Goal: Information Seeking & Learning: Learn about a topic

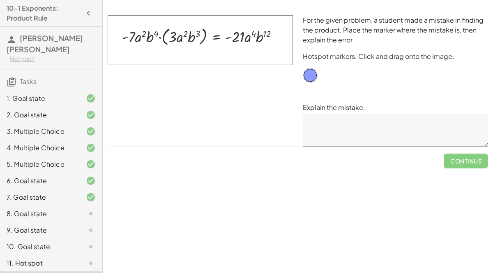
click at [72, 205] on div "6. Goal state" at bounding box center [51, 213] width 102 height 16
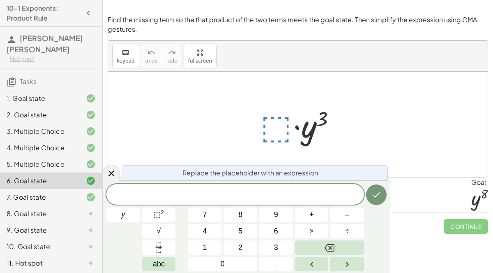
click at [282, 124] on div at bounding box center [302, 124] width 90 height 42
click at [420, 218] on div "Reset Continue" at bounding box center [298, 223] width 381 height 22
click at [262, 189] on span at bounding box center [236, 194] width 258 height 12
click at [159, 220] on button "⬚ 2" at bounding box center [159, 214] width 34 height 14
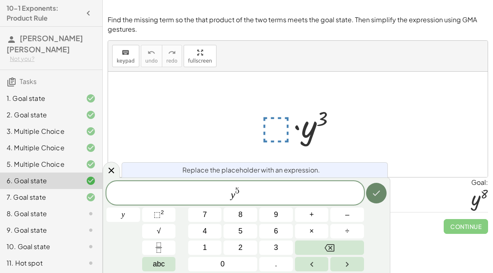
click at [378, 192] on icon "Done" at bounding box center [377, 193] width 10 height 10
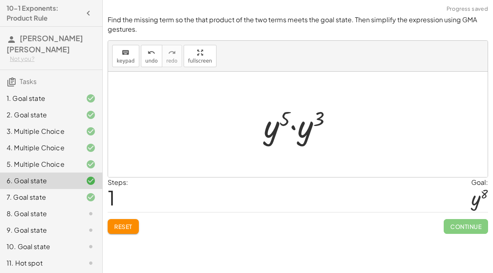
click at [320, 118] on div at bounding box center [301, 124] width 83 height 42
click at [314, 117] on div at bounding box center [301, 124] width 79 height 41
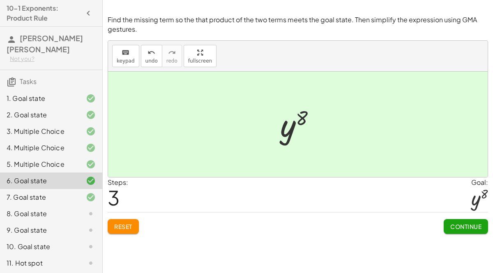
click at [466, 222] on span "Continue" at bounding box center [466, 225] width 31 height 7
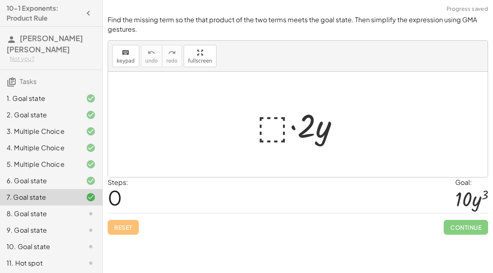
click at [248, 132] on div "· ⬚ · 2 · y" at bounding box center [298, 124] width 107 height 46
click at [259, 125] on div at bounding box center [301, 124] width 97 height 42
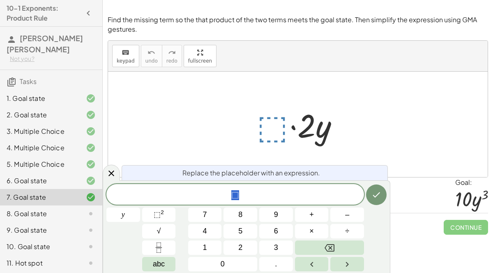
click at [65, 193] on div "7. Goal state" at bounding box center [51, 197] width 102 height 16
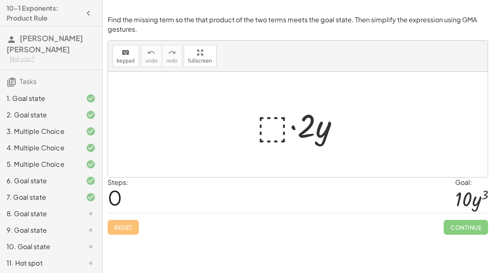
click at [58, 238] on div "8. Goal state" at bounding box center [51, 246] width 102 height 16
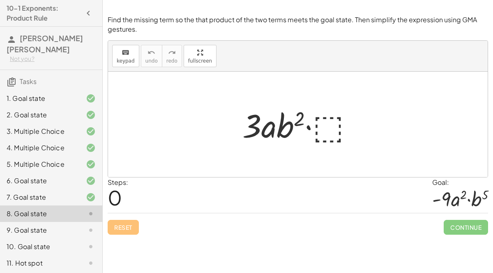
click at [341, 136] on div at bounding box center [302, 124] width 126 height 42
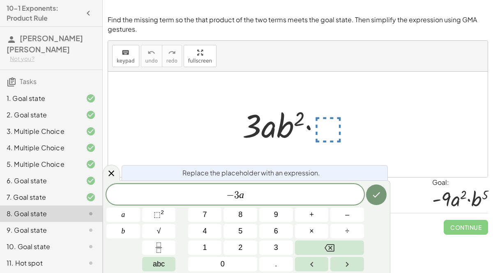
click at [259, 188] on div "− 3 a ​" at bounding box center [236, 194] width 258 height 21
click at [0, 0] on div "Find the missing term so the that product of the two terms meets the goal state…" at bounding box center [0, 0] width 0 height 0
click at [292, 199] on span "− 3 a" at bounding box center [236, 195] width 258 height 12
click at [157, 219] on span "⬚ 2" at bounding box center [159, 214] width 10 height 11
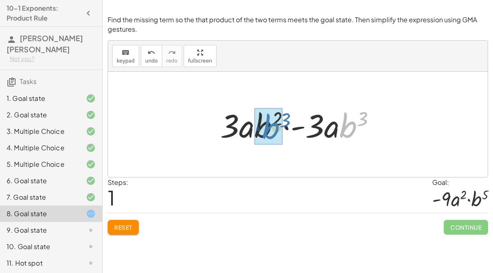
drag, startPoint x: 346, startPoint y: 129, endPoint x: 270, endPoint y: 131, distance: 76.1
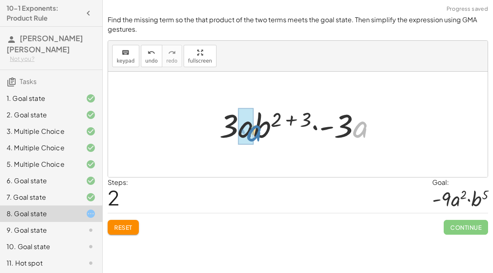
drag, startPoint x: 361, startPoint y: 127, endPoint x: 255, endPoint y: 131, distance: 106.2
click at [255, 131] on div at bounding box center [301, 124] width 172 height 42
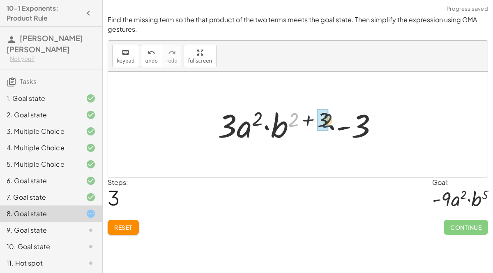
drag, startPoint x: 294, startPoint y: 115, endPoint x: 331, endPoint y: 116, distance: 36.6
click at [331, 116] on div at bounding box center [301, 124] width 175 height 42
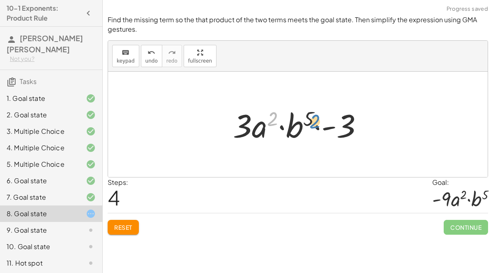
drag, startPoint x: 272, startPoint y: 114, endPoint x: 317, endPoint y: 118, distance: 45.4
click at [317, 118] on div at bounding box center [301, 124] width 145 height 42
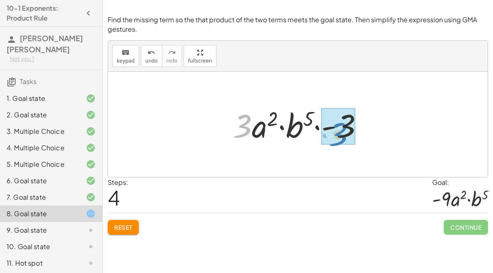
drag, startPoint x: 245, startPoint y: 122, endPoint x: 341, endPoint y: 130, distance: 96.1
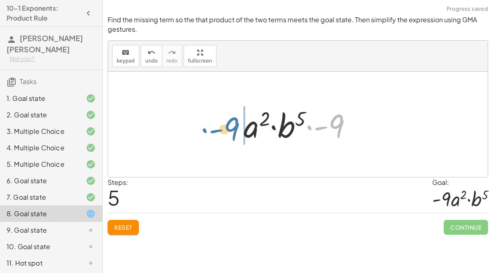
drag, startPoint x: 335, startPoint y: 123, endPoint x: 232, endPoint y: 126, distance: 102.9
click at [232, 126] on div "· 3 · a · b 2 · ⬚ · 3 · a · b 2 · - 3 · a · b 3 · 3 · a · b ( + 2 + 3 ) · - 3 ·…" at bounding box center [299, 124] width 134 height 46
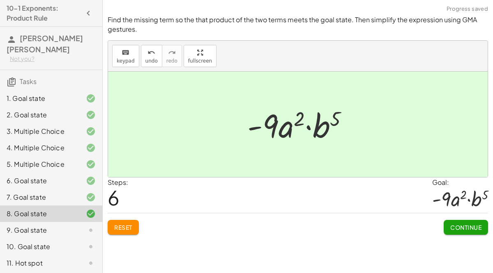
click at [469, 226] on span "Continue" at bounding box center [466, 226] width 31 height 7
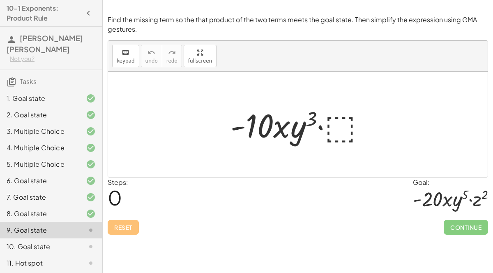
scroll to position [7, 0]
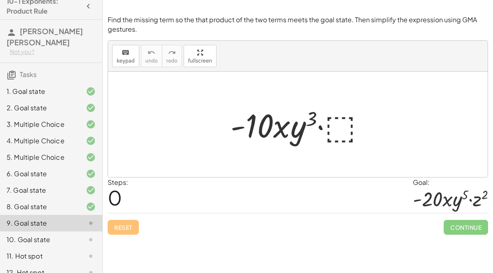
click at [330, 122] on div at bounding box center [302, 124] width 150 height 42
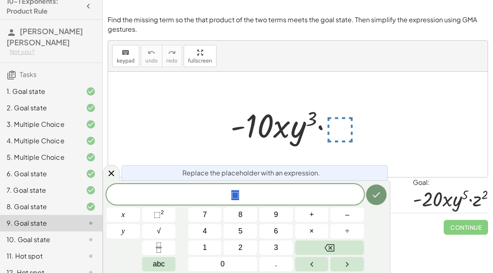
click at [296, 201] on div "* ⬚" at bounding box center [236, 194] width 258 height 21
click at [297, 199] on span "⬚ ​" at bounding box center [236, 195] width 258 height 12
click at [164, 213] on sup "2" at bounding box center [162, 212] width 3 height 6
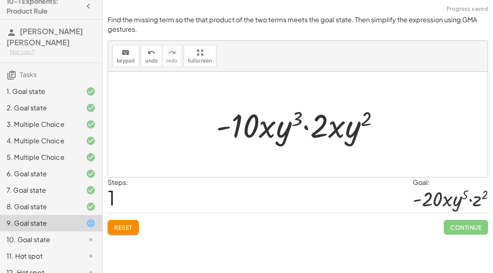
click at [110, 221] on button "Reset" at bounding box center [123, 227] width 31 height 15
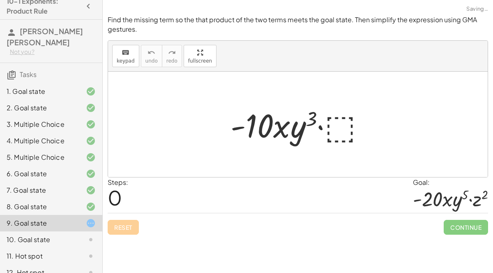
click at [0, 0] on div "Find the missing term so the that product of the two terms meets the goal state…" at bounding box center [0, 0] width 0 height 0
click at [329, 124] on div at bounding box center [302, 124] width 150 height 42
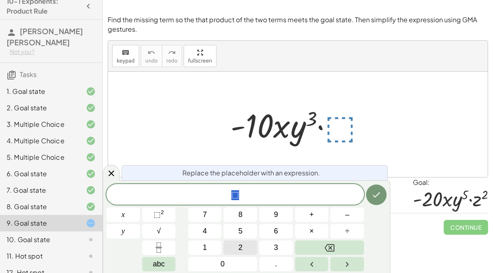
click at [243, 246] on button "2" at bounding box center [241, 247] width 34 height 14
click at [112, 220] on button "x" at bounding box center [124, 214] width 34 height 14
click at [118, 229] on button "y" at bounding box center [124, 231] width 34 height 14
click at [171, 213] on button "⬚ 2" at bounding box center [159, 214] width 34 height 14
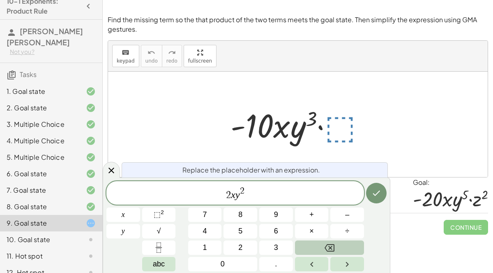
click at [345, 240] on button "Backspace" at bounding box center [329, 247] width 69 height 14
click at [345, 239] on div "2 x y x y 7 8 9 + – 4 5 6 × ÷ ⬚ 2 √ abc 1 2 3 0 ." at bounding box center [247, 226] width 280 height 90
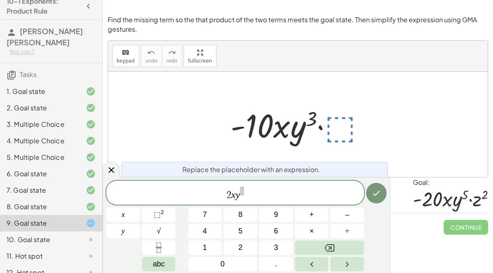
click at [276, 198] on span "2 x y" at bounding box center [236, 192] width 258 height 15
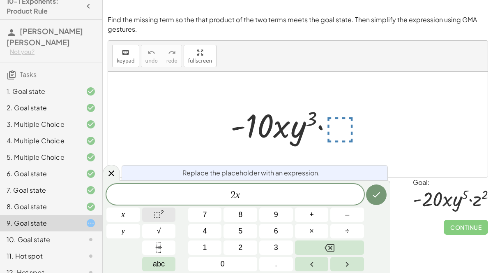
click at [164, 215] on sup "2" at bounding box center [162, 212] width 3 height 6
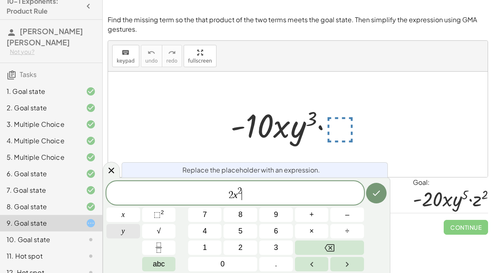
click at [125, 232] on span "y" at bounding box center [123, 230] width 3 height 11
click at [322, 245] on button "Backspace" at bounding box center [329, 247] width 69 height 14
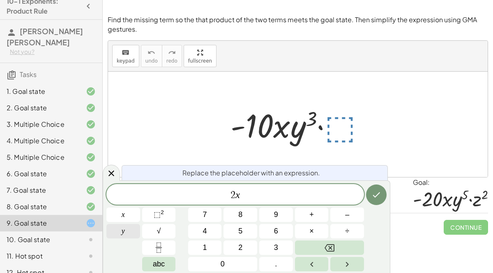
click at [124, 228] on span "y" at bounding box center [123, 230] width 3 height 11
click at [146, 215] on button "⬚ 2" at bounding box center [159, 214] width 34 height 14
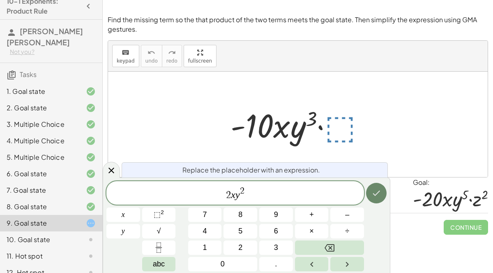
click at [378, 190] on icon "Done" at bounding box center [377, 193] width 10 height 10
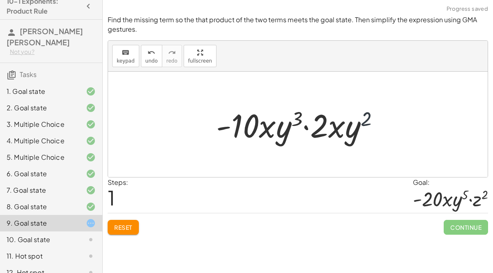
click at [369, 119] on div at bounding box center [301, 124] width 178 height 42
drag, startPoint x: 344, startPoint y: 132, endPoint x: 269, endPoint y: 134, distance: 75.7
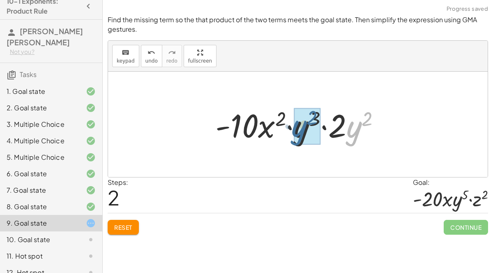
drag, startPoint x: 356, startPoint y: 127, endPoint x: 300, endPoint y: 127, distance: 55.5
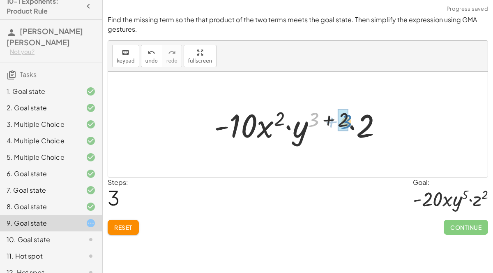
drag, startPoint x: 313, startPoint y: 117, endPoint x: 346, endPoint y: 119, distance: 33.0
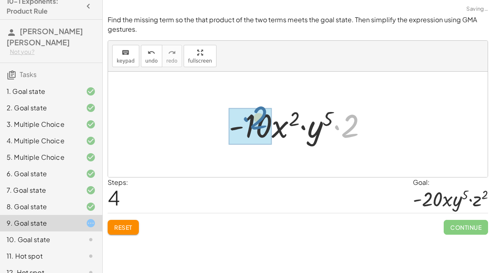
drag, startPoint x: 344, startPoint y: 127, endPoint x: 252, endPoint y: 120, distance: 91.9
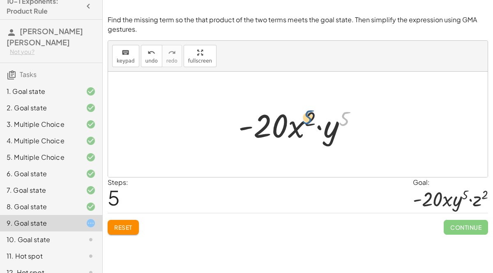
drag, startPoint x: 341, startPoint y: 116, endPoint x: 300, endPoint y: 117, distance: 41.6
click at [300, 117] on div at bounding box center [301, 124] width 134 height 42
drag, startPoint x: 306, startPoint y: 115, endPoint x: 357, endPoint y: 116, distance: 51.0
click at [357, 116] on div at bounding box center [301, 124] width 134 height 42
drag, startPoint x: 330, startPoint y: 132, endPoint x: 290, endPoint y: 128, distance: 40.5
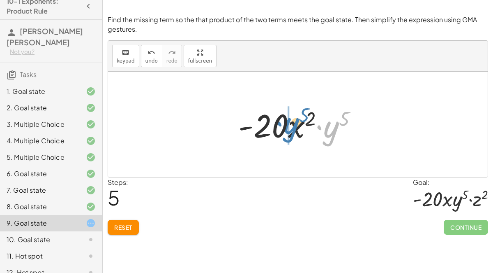
click at [290, 128] on div at bounding box center [301, 124] width 134 height 42
drag, startPoint x: 324, startPoint y: 127, endPoint x: 282, endPoint y: 128, distance: 42.4
click at [282, 128] on div at bounding box center [301, 124] width 134 height 42
click at [323, 125] on div at bounding box center [301, 124] width 134 height 42
click at [126, 232] on button "Reset" at bounding box center [123, 227] width 31 height 15
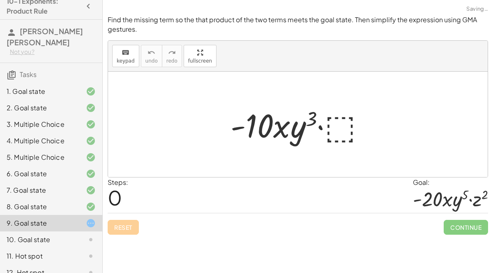
click at [111, 208] on span "0" at bounding box center [115, 197] width 14 height 25
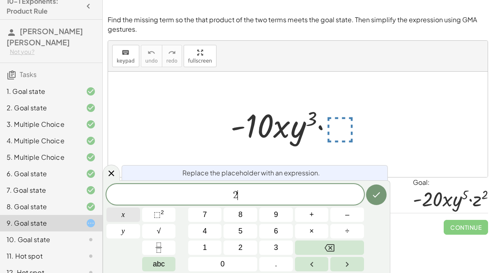
click at [131, 215] on button "x" at bounding box center [124, 214] width 34 height 14
click at [124, 236] on span "y" at bounding box center [123, 230] width 3 height 11
click at [164, 214] on span "⬚ 2" at bounding box center [159, 214] width 10 height 11
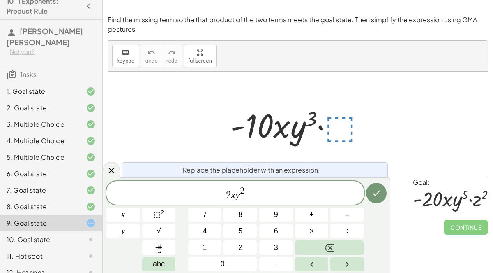
click at [254, 191] on span "2 x y 2 ​" at bounding box center [236, 193] width 258 height 15
click at [380, 192] on icon "Done" at bounding box center [377, 193] width 10 height 10
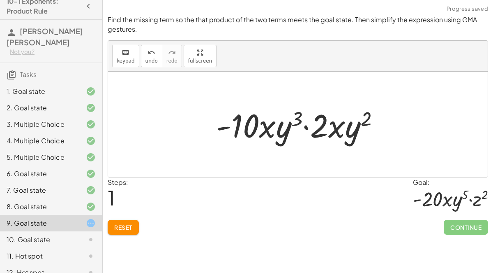
click at [150, 222] on div "Reset Continue" at bounding box center [298, 224] width 381 height 22
click at [138, 229] on button "Reset" at bounding box center [123, 227] width 31 height 15
click at [137, 227] on div "Reset Continue" at bounding box center [298, 224] width 381 height 22
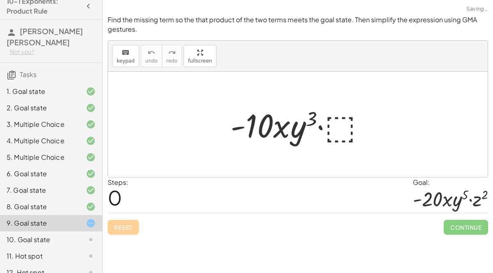
click at [140, 222] on div "Reset Continue" at bounding box center [298, 224] width 381 height 22
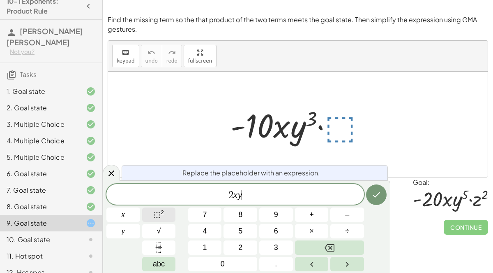
click at [152, 208] on button "⬚ 2" at bounding box center [159, 214] width 34 height 14
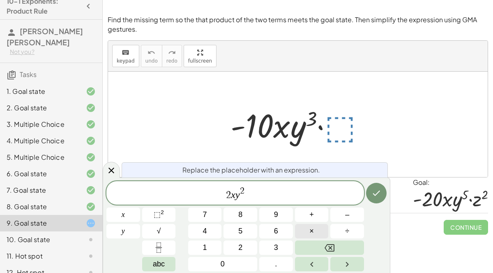
click at [321, 227] on button "×" at bounding box center [312, 231] width 34 height 14
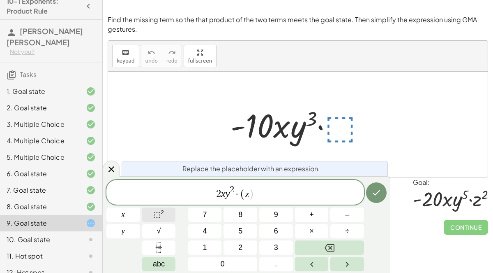
click at [162, 213] on sup "2" at bounding box center [162, 212] width 3 height 6
click at [379, 189] on icon "Done" at bounding box center [377, 192] width 10 height 10
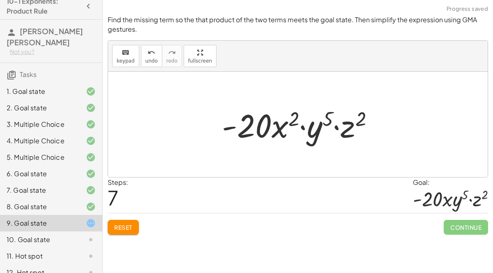
click at [461, 214] on div "Continue" at bounding box center [466, 223] width 44 height 21
click at [482, 225] on span "Continue" at bounding box center [466, 227] width 44 height 15
click at [471, 222] on span "Continue" at bounding box center [466, 227] width 44 height 15
click at [466, 220] on span "Continue" at bounding box center [466, 227] width 44 height 15
click at [468, 222] on span "Continue" at bounding box center [466, 227] width 44 height 15
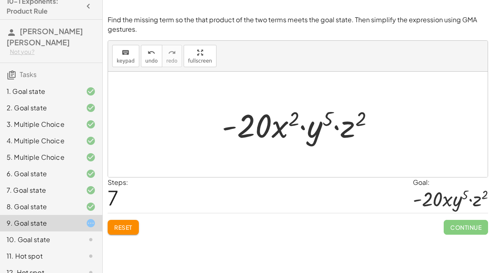
click at [467, 229] on span "Continue" at bounding box center [466, 227] width 44 height 15
click at [469, 229] on span "Continue" at bounding box center [466, 227] width 44 height 15
drag, startPoint x: 313, startPoint y: 127, endPoint x: 272, endPoint y: 123, distance: 41.3
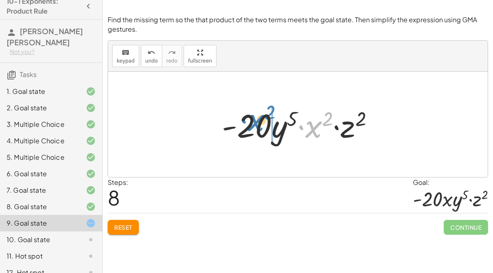
drag, startPoint x: 312, startPoint y: 122, endPoint x: 255, endPoint y: 116, distance: 56.6
click at [255, 116] on div at bounding box center [301, 124] width 167 height 42
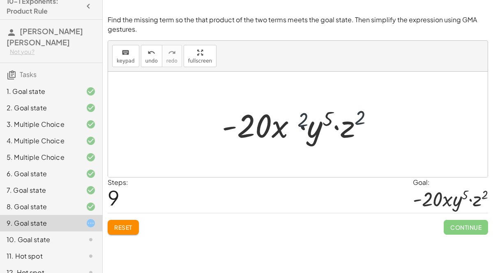
click at [474, 217] on div "Continue" at bounding box center [466, 223] width 44 height 21
click at [475, 225] on span "Continue" at bounding box center [466, 227] width 44 height 15
click at [482, 214] on div "Continue" at bounding box center [466, 223] width 44 height 21
click at [477, 221] on span "Continue" at bounding box center [466, 227] width 44 height 15
click at [472, 223] on span "Continue" at bounding box center [466, 227] width 44 height 15
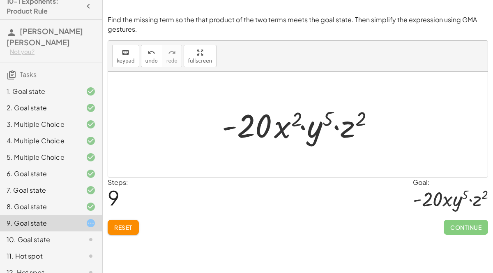
click at [452, 229] on span "Continue" at bounding box center [466, 227] width 44 height 15
click at [454, 226] on span "Continue" at bounding box center [466, 227] width 44 height 15
click at [456, 228] on span "Continue" at bounding box center [466, 227] width 44 height 15
click at [454, 230] on span "Continue" at bounding box center [466, 227] width 44 height 15
click at [128, 230] on button "Reset" at bounding box center [123, 227] width 31 height 15
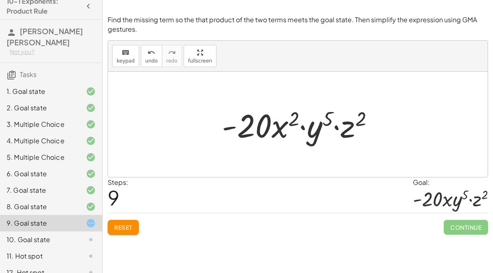
click at [138, 213] on div "Reset Continue" at bounding box center [298, 224] width 381 height 22
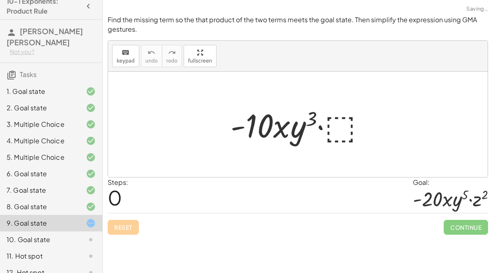
click at [148, 215] on div "Reset Continue" at bounding box center [298, 224] width 381 height 22
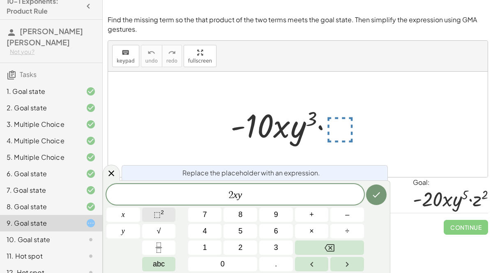
click at [169, 213] on button "⬚ 2" at bounding box center [159, 214] width 34 height 14
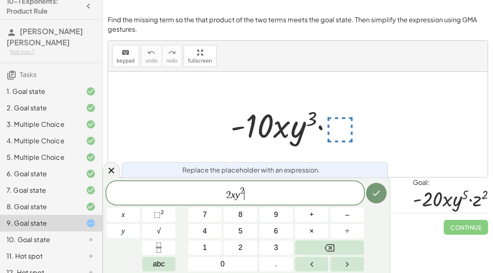
click at [235, 195] on span "2 x y 2 ​" at bounding box center [236, 193] width 258 height 15
click at [252, 192] on span "2 x ​ y 2" at bounding box center [236, 193] width 258 height 15
click at [313, 230] on span "×" at bounding box center [312, 230] width 5 height 11
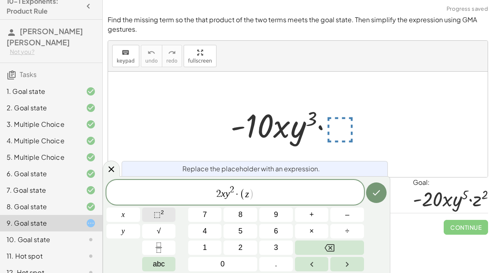
click at [158, 209] on span "⬚ 2" at bounding box center [159, 214] width 10 height 11
click at [426, 181] on div "Goal:" at bounding box center [450, 182] width 75 height 10
click at [140, 207] on div at bounding box center [124, 214] width 34 height 14
click at [381, 187] on icon "Done" at bounding box center [377, 192] width 10 height 10
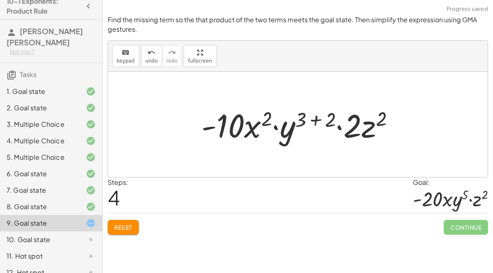
click at [137, 223] on button "Reset" at bounding box center [123, 227] width 31 height 15
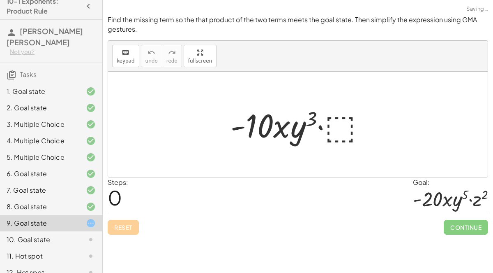
click at [0, 0] on div "Find the missing term so the that product of the two terms meets the goal state…" at bounding box center [0, 0] width 0 height 0
click at [141, 232] on div "Reset Continue" at bounding box center [298, 224] width 381 height 22
click at [139, 223] on div "Reset Continue" at bounding box center [298, 224] width 381 height 22
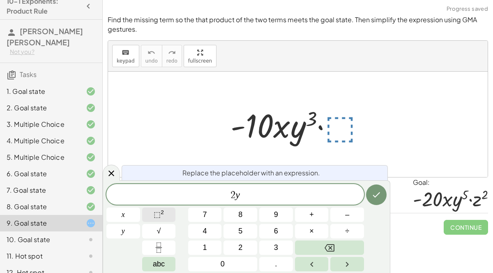
click at [148, 213] on button "⬚ 2" at bounding box center [159, 214] width 34 height 14
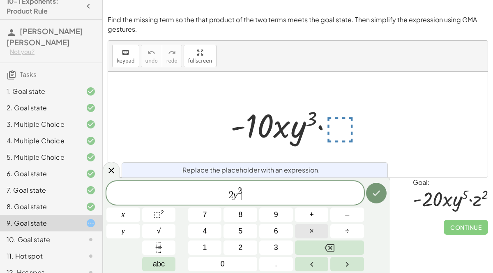
click at [310, 227] on span "×" at bounding box center [312, 230] width 5 height 11
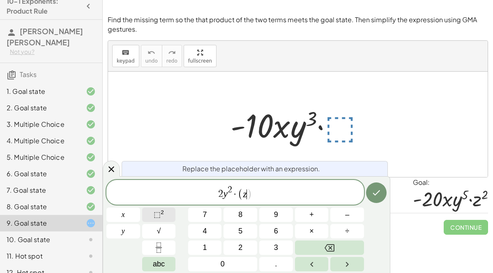
click at [169, 212] on button "⬚ 2" at bounding box center [159, 214] width 34 height 14
click at [380, 173] on div "Replace the placeholder with an expression." at bounding box center [255, 167] width 266 height 15
click at [380, 199] on button "Done" at bounding box center [376, 192] width 21 height 21
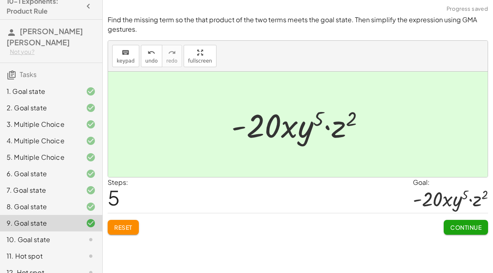
click at [470, 220] on button "Continue" at bounding box center [466, 227] width 44 height 15
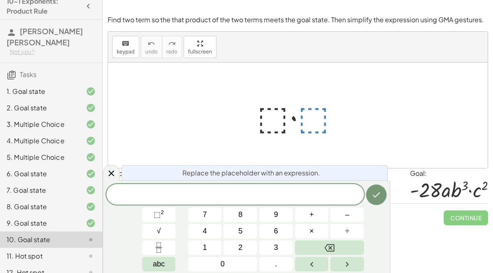
click at [273, 116] on div at bounding box center [301, 115] width 96 height 42
click at [278, 123] on div at bounding box center [301, 115] width 96 height 42
click at [323, 120] on div at bounding box center [301, 115] width 96 height 42
click at [110, 179] on div at bounding box center [111, 172] width 17 height 16
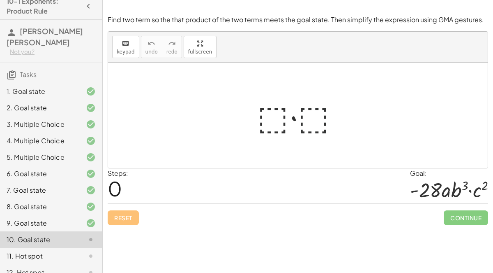
click at [290, 116] on div at bounding box center [301, 115] width 96 height 42
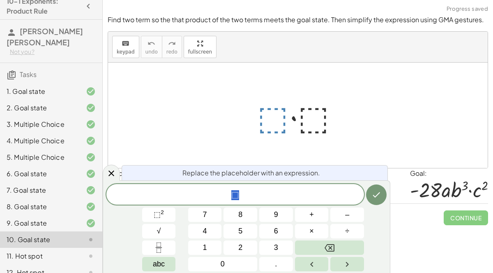
click at [101, 215] on div "7. Goal state" at bounding box center [51, 223] width 102 height 16
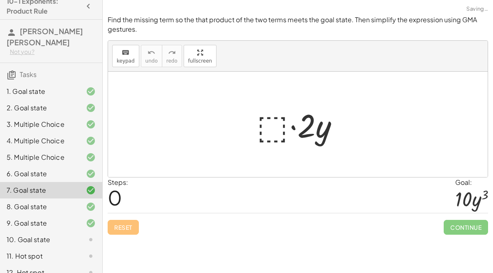
click at [56, 234] on div "10. Goal state" at bounding box center [40, 239] width 66 height 10
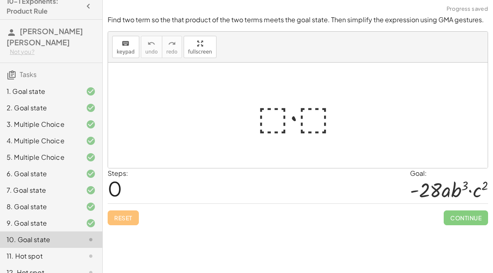
click at [272, 113] on div at bounding box center [301, 115] width 96 height 42
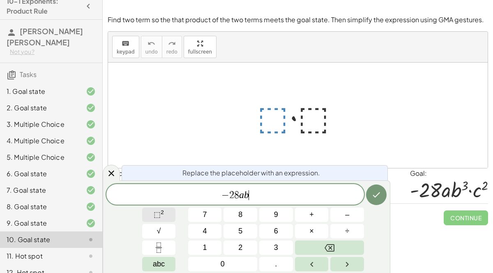
click at [167, 213] on button "⬚ 2" at bounding box center [159, 214] width 34 height 14
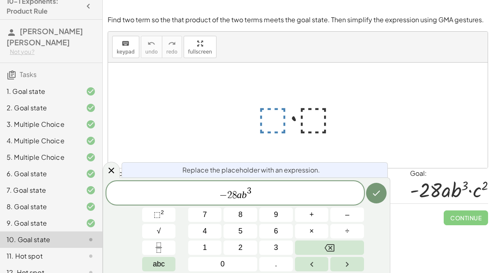
click at [308, 103] on div at bounding box center [301, 115] width 96 height 42
click at [376, 190] on icon "Done" at bounding box center [377, 193] width 10 height 10
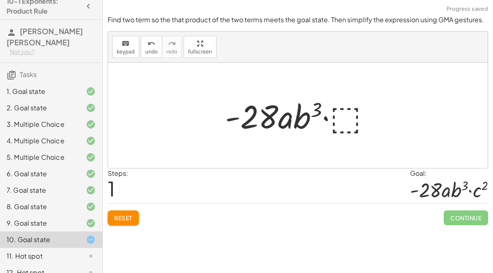
click at [349, 126] on div at bounding box center [301, 115] width 160 height 42
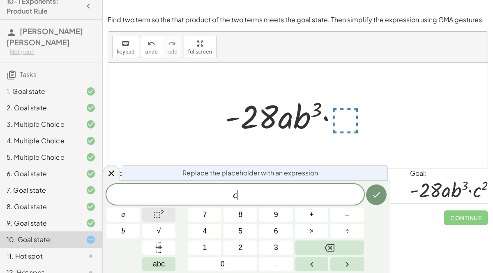
click at [162, 210] on sup "2" at bounding box center [162, 212] width 3 height 6
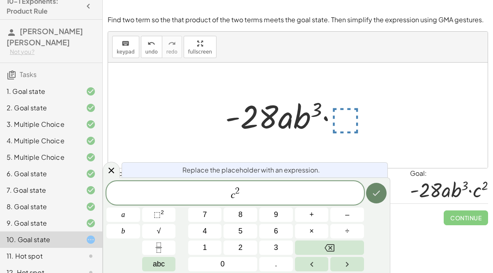
click at [371, 196] on button "Done" at bounding box center [376, 193] width 21 height 21
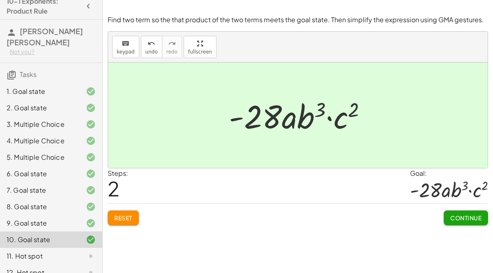
click at [447, 217] on button "Continue" at bounding box center [466, 217] width 44 height 15
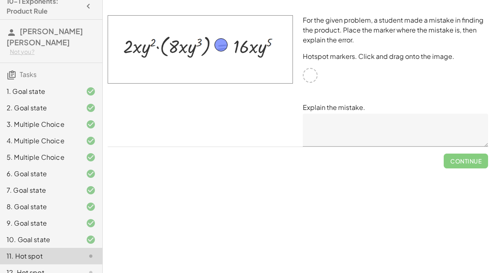
drag, startPoint x: 313, startPoint y: 72, endPoint x: 223, endPoint y: 42, distance: 94.5
click at [355, 134] on textarea at bounding box center [395, 130] width 185 height 33
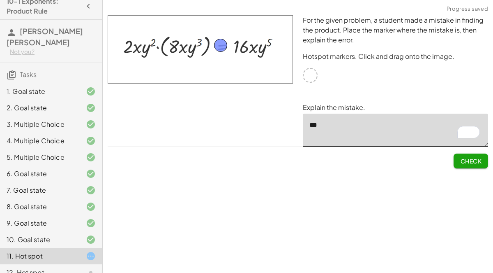
click at [468, 152] on span "Check" at bounding box center [471, 157] width 35 height 21
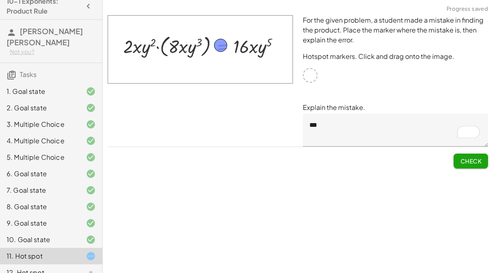
click at [470, 158] on span "Check" at bounding box center [471, 160] width 21 height 7
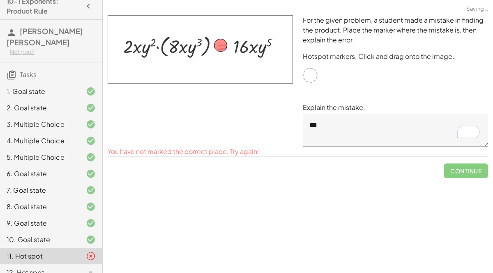
drag, startPoint x: 232, startPoint y: 46, endPoint x: 221, endPoint y: 43, distance: 11.3
click at [221, 43] on div at bounding box center [200, 49] width 185 height 68
drag, startPoint x: 220, startPoint y: 43, endPoint x: 255, endPoint y: 41, distance: 35.0
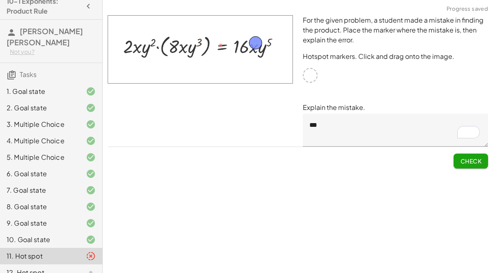
click at [463, 160] on span "Check" at bounding box center [471, 160] width 21 height 7
drag, startPoint x: 259, startPoint y: 41, endPoint x: 266, endPoint y: 60, distance: 21.2
drag, startPoint x: 266, startPoint y: 59, endPoint x: 259, endPoint y: 39, distance: 21.2
click at [367, 116] on textarea "***" at bounding box center [395, 130] width 185 height 33
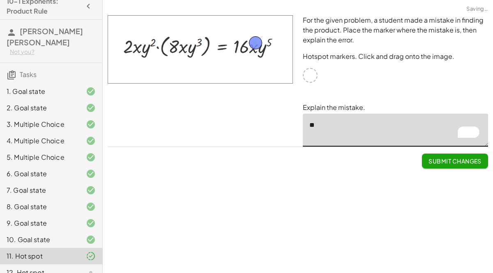
type textarea "*"
type textarea "**********"
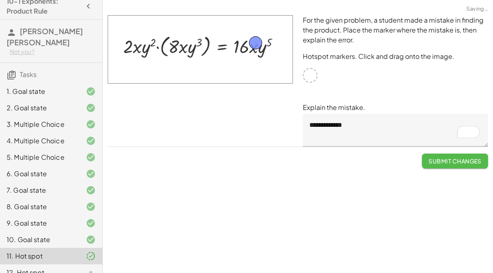
click at [451, 156] on button "Submit Changes" at bounding box center [455, 160] width 66 height 15
click at [451, 159] on span "Continue" at bounding box center [466, 160] width 31 height 7
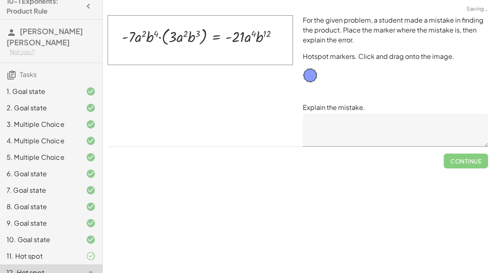
click at [91, 251] on icon at bounding box center [91, 256] width 10 height 10
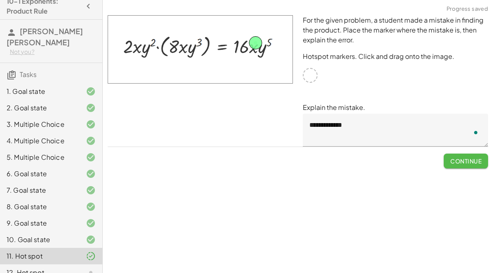
click at [461, 160] on span "Continue" at bounding box center [466, 160] width 31 height 7
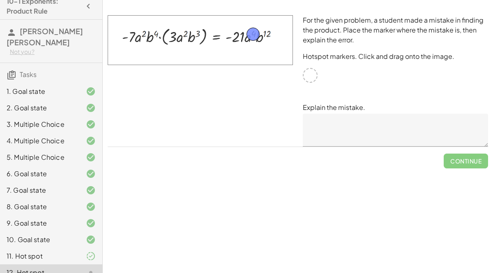
drag, startPoint x: 308, startPoint y: 74, endPoint x: 251, endPoint y: 33, distance: 70.4
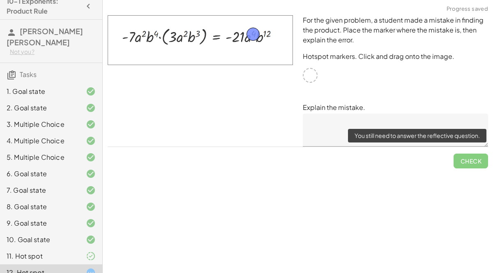
click at [479, 163] on span "Check" at bounding box center [471, 157] width 35 height 21
click at [473, 160] on span "Check" at bounding box center [471, 157] width 35 height 21
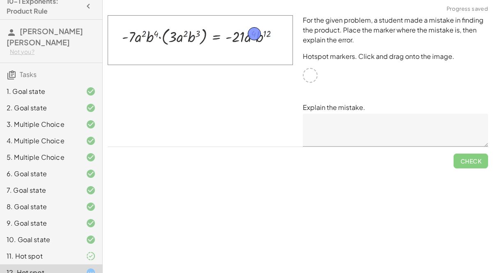
click at [361, 130] on textarea at bounding box center [395, 130] width 185 height 33
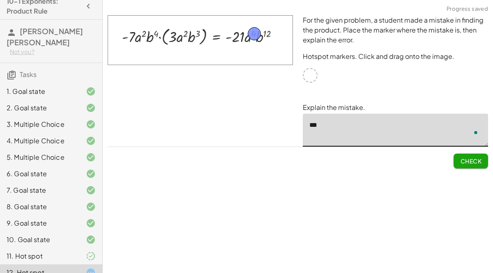
click at [473, 159] on span "Check" at bounding box center [471, 160] width 21 height 7
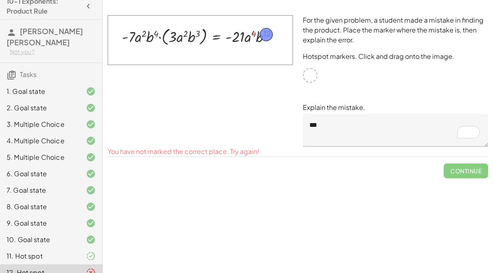
drag, startPoint x: 259, startPoint y: 33, endPoint x: 270, endPoint y: 34, distance: 11.5
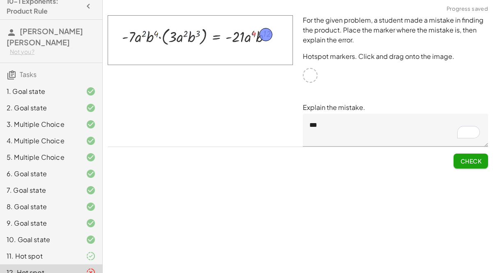
click at [479, 159] on span "Check" at bounding box center [471, 160] width 21 height 7
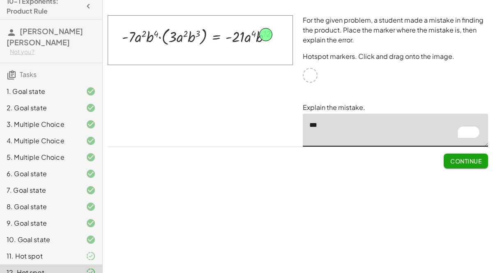
click at [344, 126] on textarea "***" at bounding box center [395, 130] width 185 height 33
type textarea "*"
click at [172, 50] on img at bounding box center [200, 40] width 185 height 50
click at [360, 132] on textarea "To enrich screen reader interactions, please activate Accessibility in Grammarl…" at bounding box center [395, 130] width 185 height 33
click at [263, 35] on div at bounding box center [265, 34] width 13 height 13
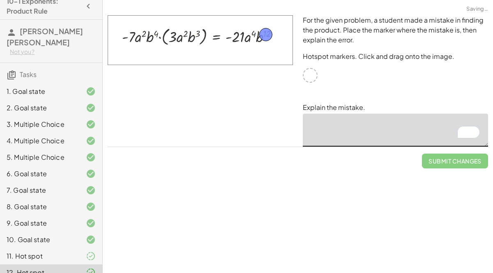
click at [263, 29] on div at bounding box center [265, 34] width 13 height 13
click at [267, 32] on div at bounding box center [265, 34] width 13 height 13
drag, startPoint x: 265, startPoint y: 38, endPoint x: 282, endPoint y: 69, distance: 35.9
click at [268, 24] on img at bounding box center [200, 40] width 185 height 50
click at [269, 23] on img at bounding box center [200, 40] width 185 height 50
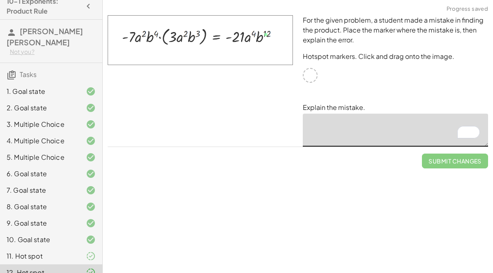
click at [272, 23] on img at bounding box center [200, 40] width 185 height 50
click at [273, 23] on img at bounding box center [200, 40] width 185 height 50
click at [273, 24] on img at bounding box center [200, 40] width 185 height 50
click at [273, 25] on img at bounding box center [200, 40] width 185 height 50
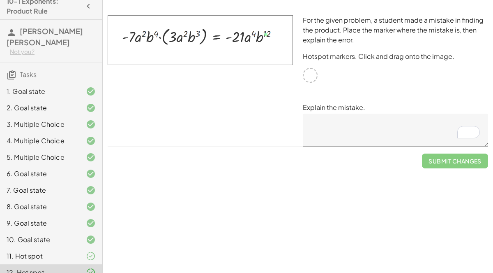
click at [308, 74] on div at bounding box center [310, 75] width 15 height 15
click at [265, 36] on img at bounding box center [200, 40] width 185 height 50
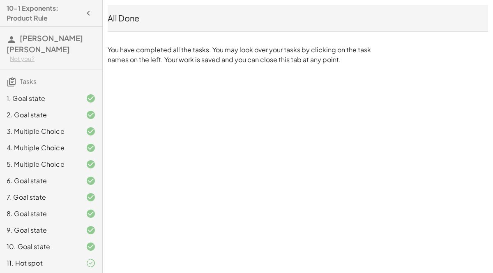
click at [43, 258] on div "11. Hot spot" at bounding box center [40, 263] width 66 height 10
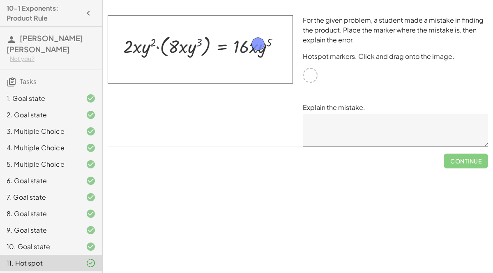
drag, startPoint x: 309, startPoint y: 73, endPoint x: 257, endPoint y: 42, distance: 60.2
click at [381, 135] on textarea at bounding box center [395, 130] width 185 height 33
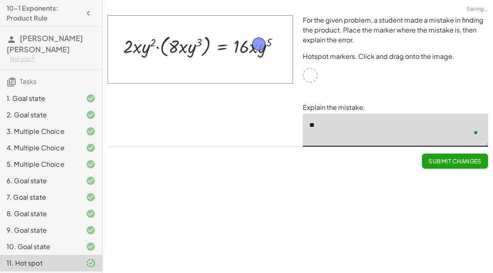
type textarea "**"
